Goal: Entertainment & Leisure: Consume media (video, audio)

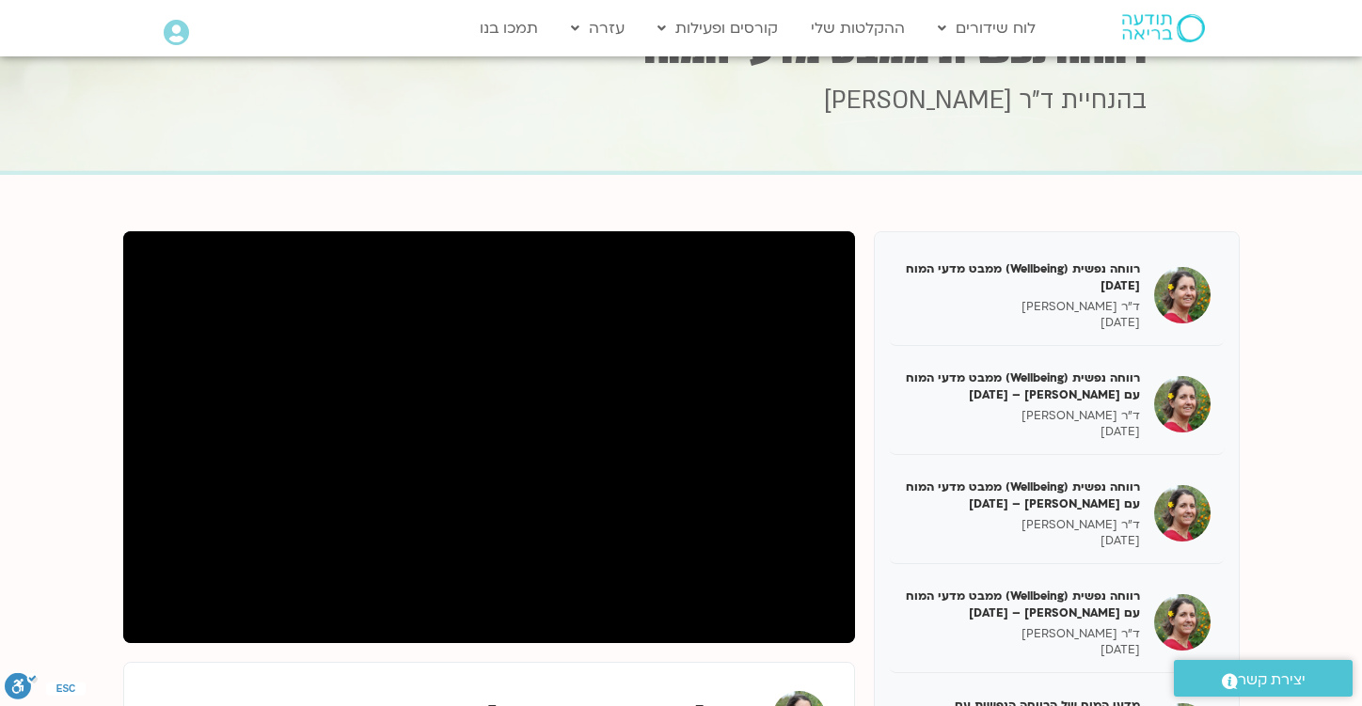
scroll to position [2408, 0]
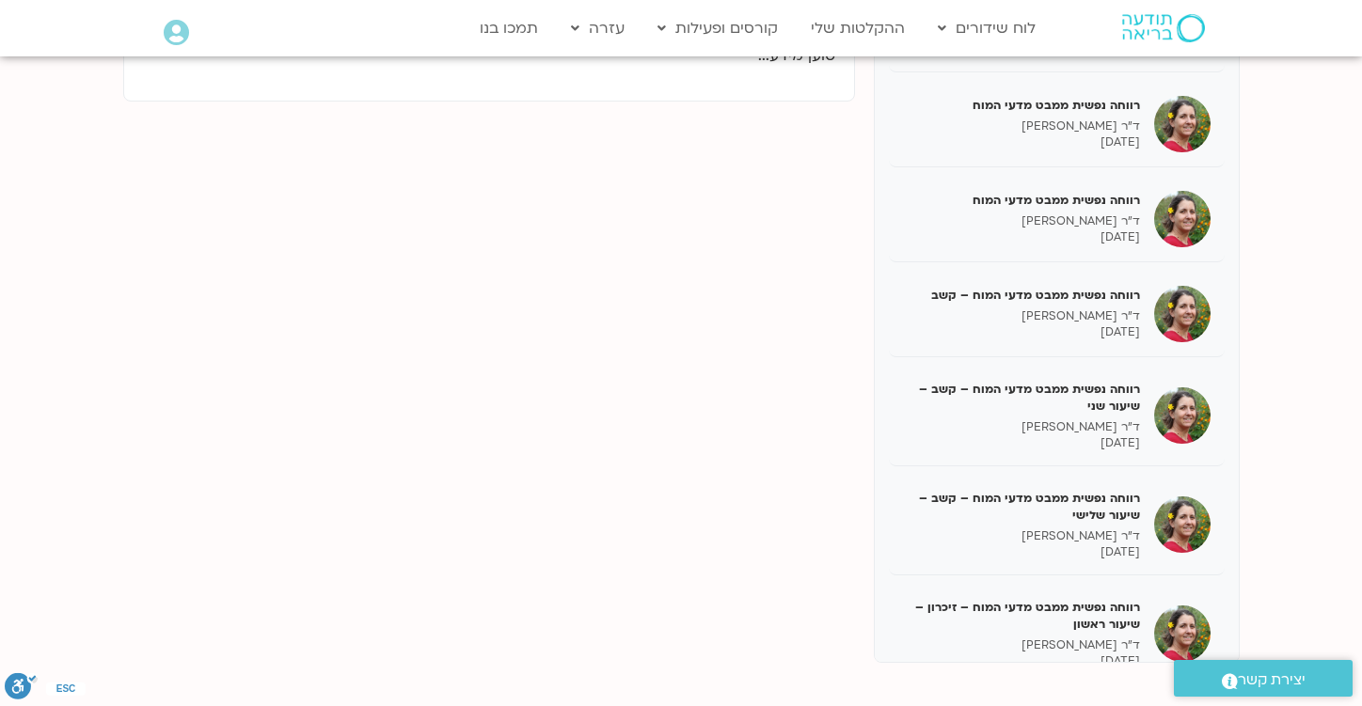
scroll to position [297, 0]
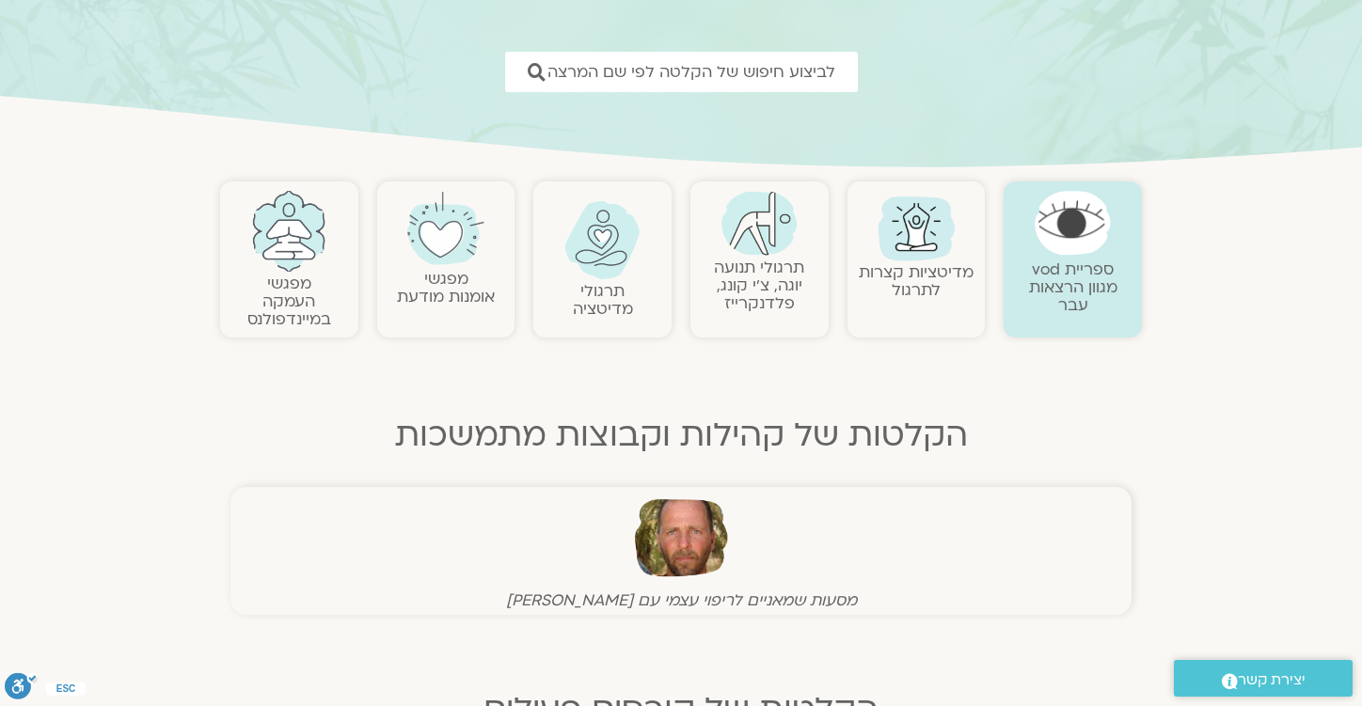
scroll to position [247, 0]
click at [596, 308] on link "תרגולי מדיטציה" at bounding box center [603, 301] width 60 height 40
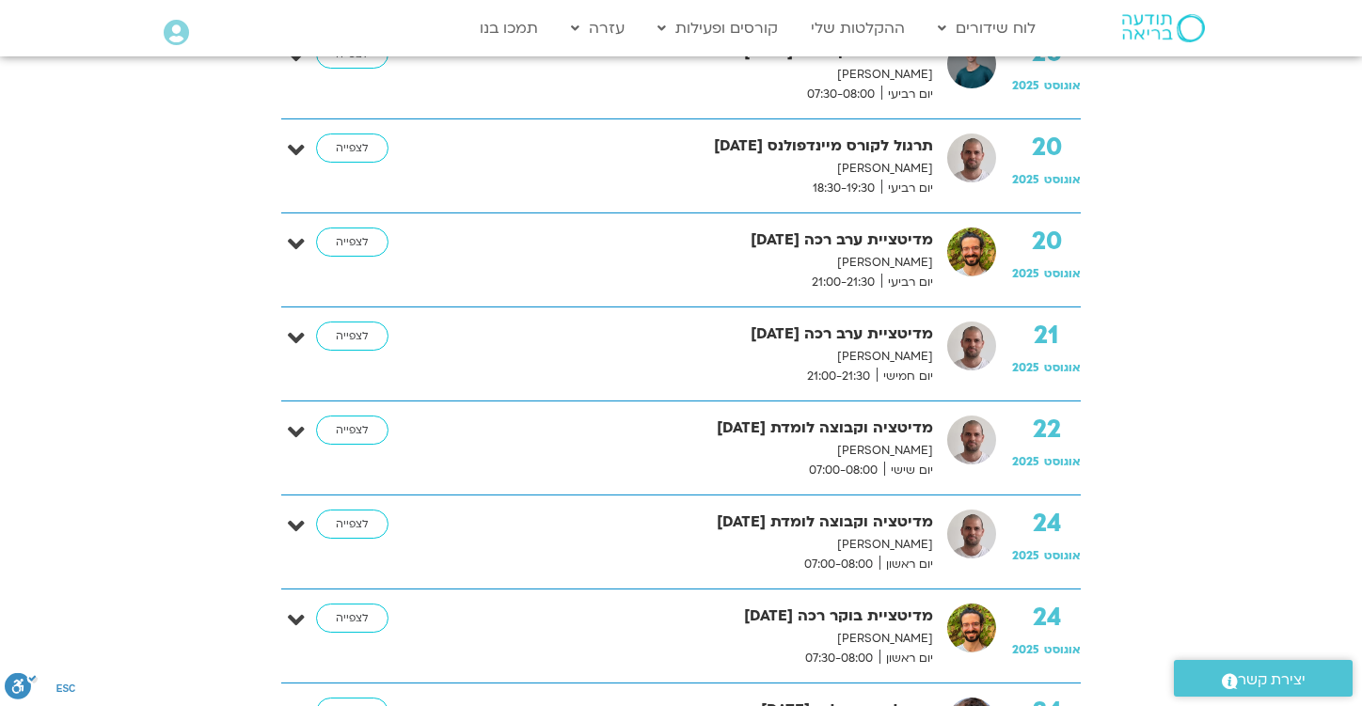
scroll to position [46822, 0]
